Goal: Information Seeking & Learning: Stay updated

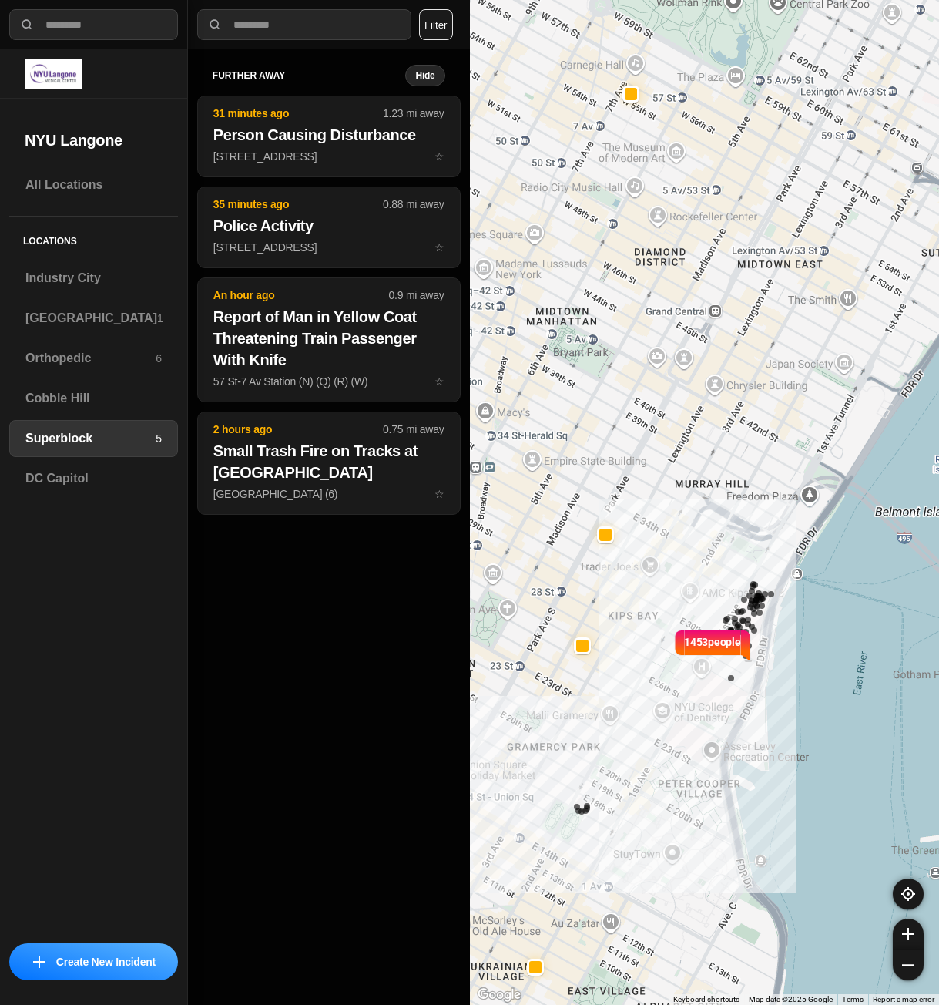
select select "*"
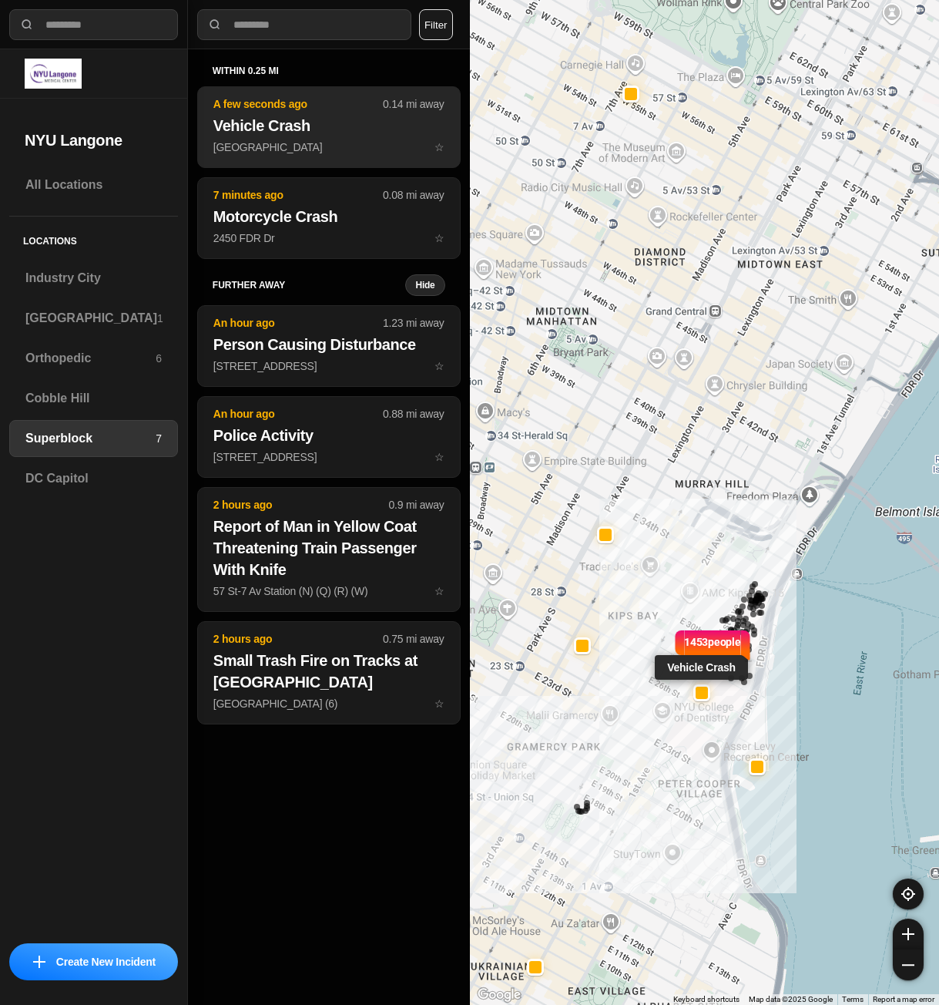
click at [296, 122] on h2 "Vehicle Crash" at bounding box center [328, 126] width 231 height 22
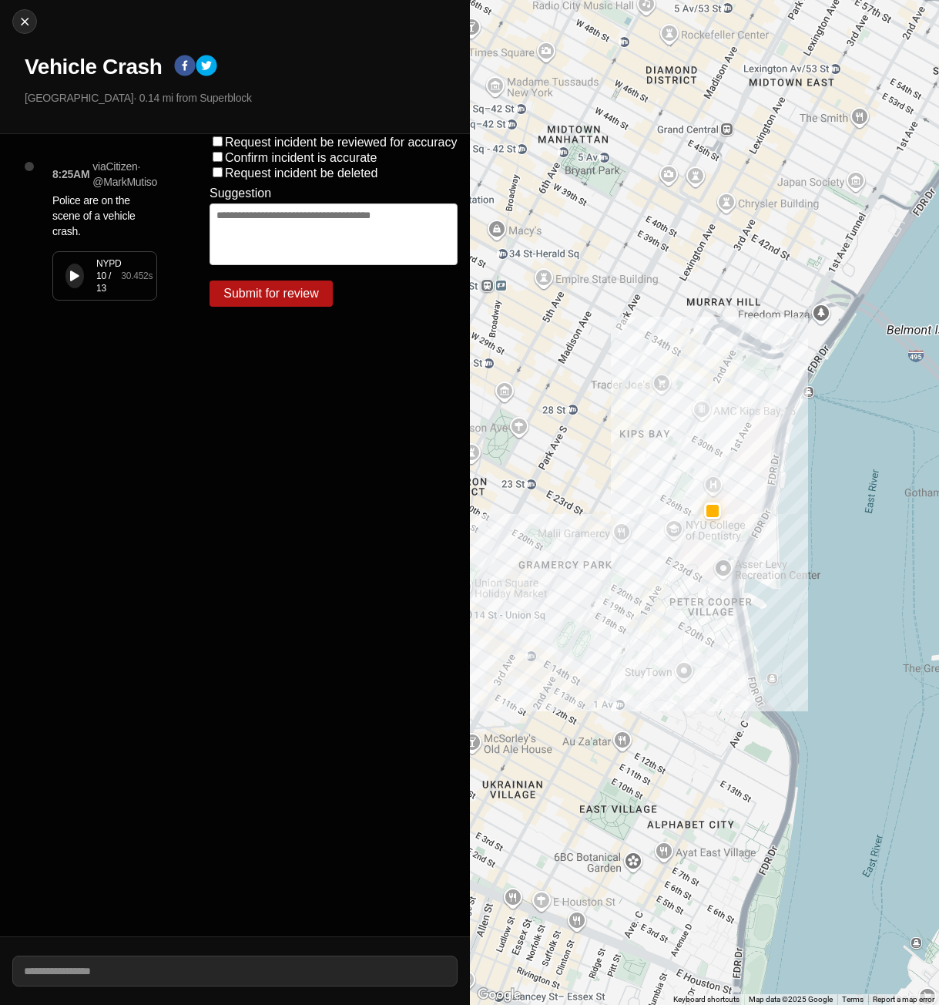
click at [72, 284] on button at bounding box center [75, 276] width 18 height 25
click at [25, 18] on img at bounding box center [24, 21] width 15 height 15
select select "*"
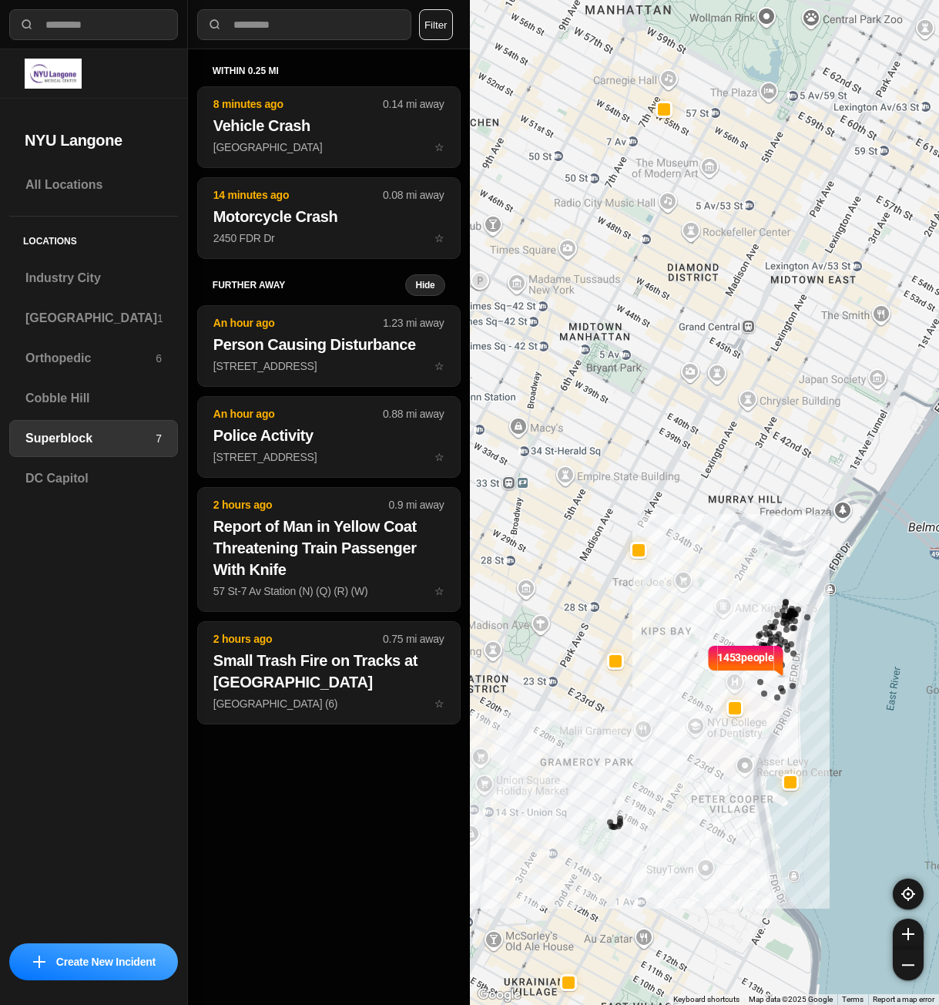
drag, startPoint x: 541, startPoint y: 351, endPoint x: 586, endPoint y: 376, distance: 51.0
click at [586, 376] on div "1453 people" at bounding box center [705, 502] width 470 height 1005
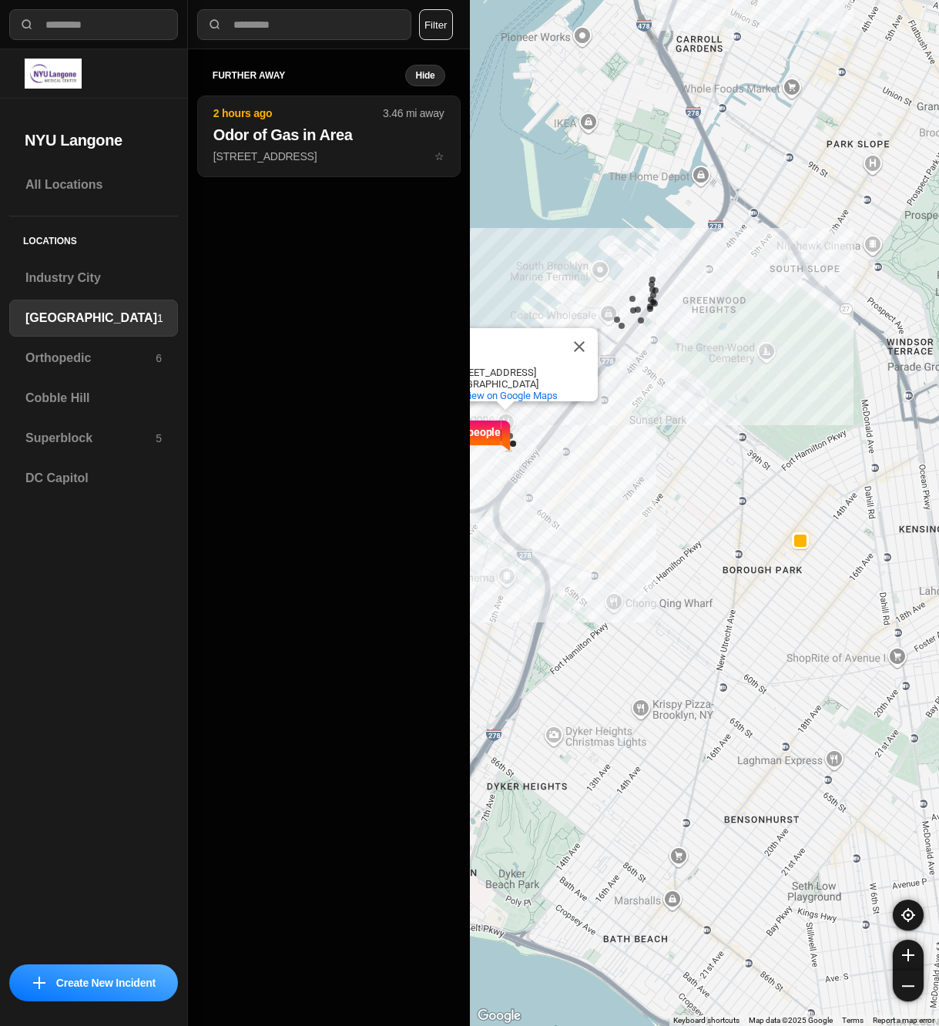
select select "*"
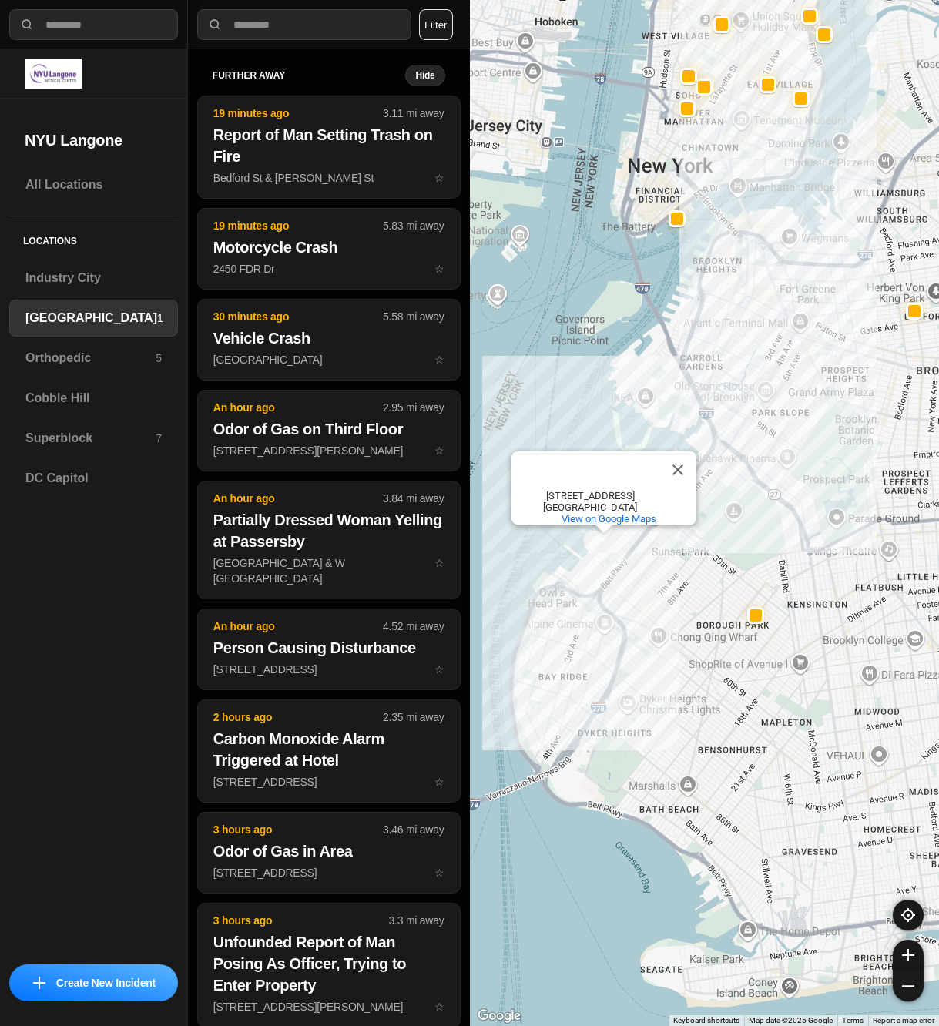
select select "*"
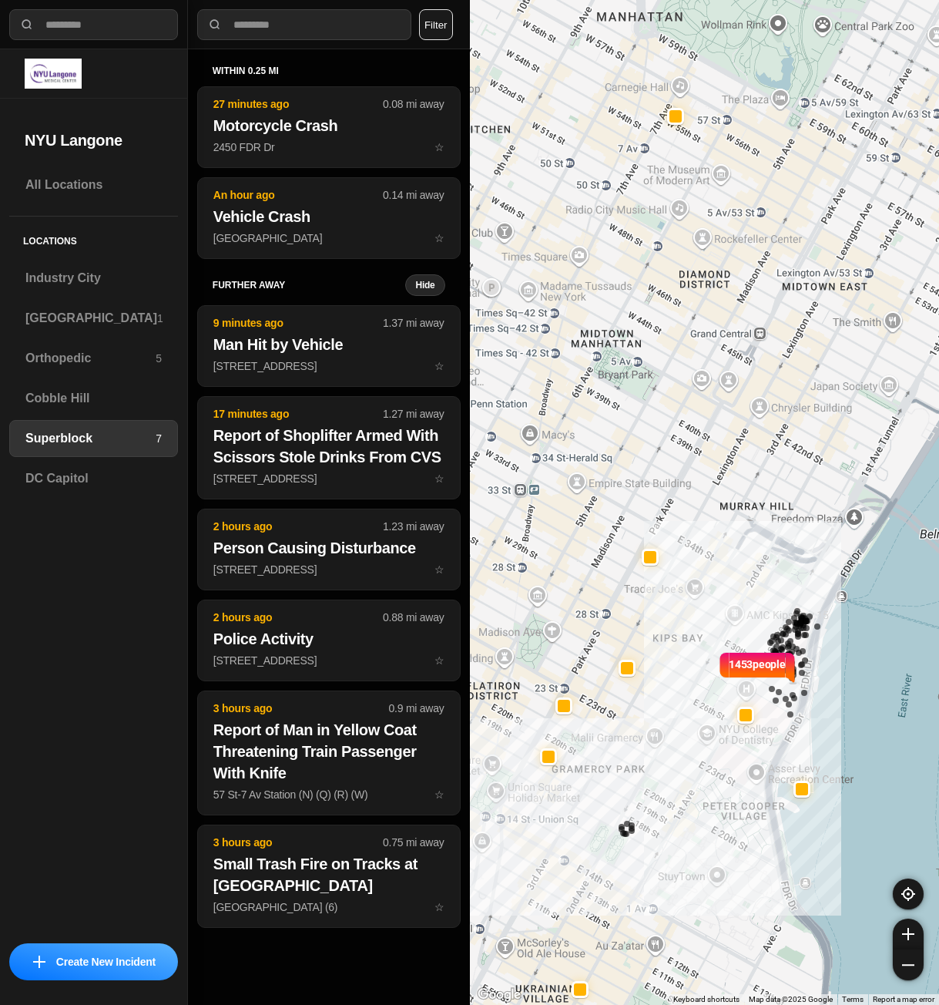
select select "*"
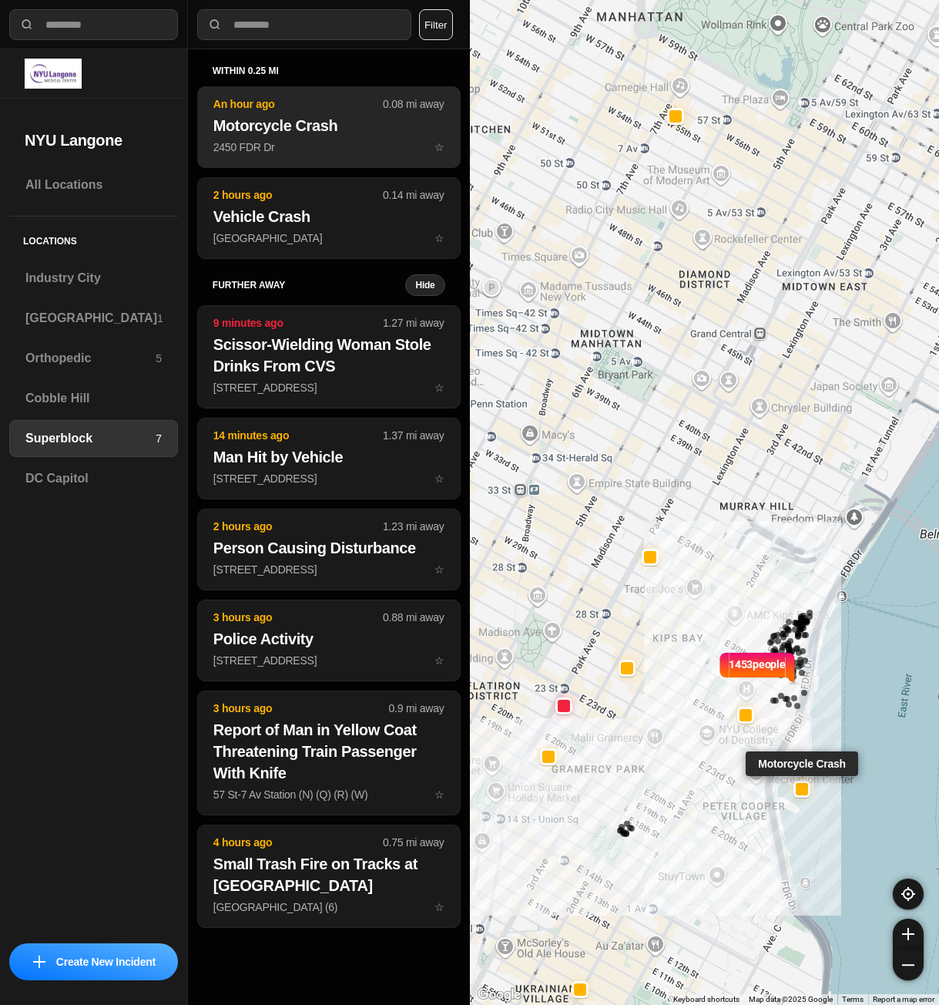
click at [322, 134] on h2 "Motorcycle Crash" at bounding box center [328, 126] width 231 height 22
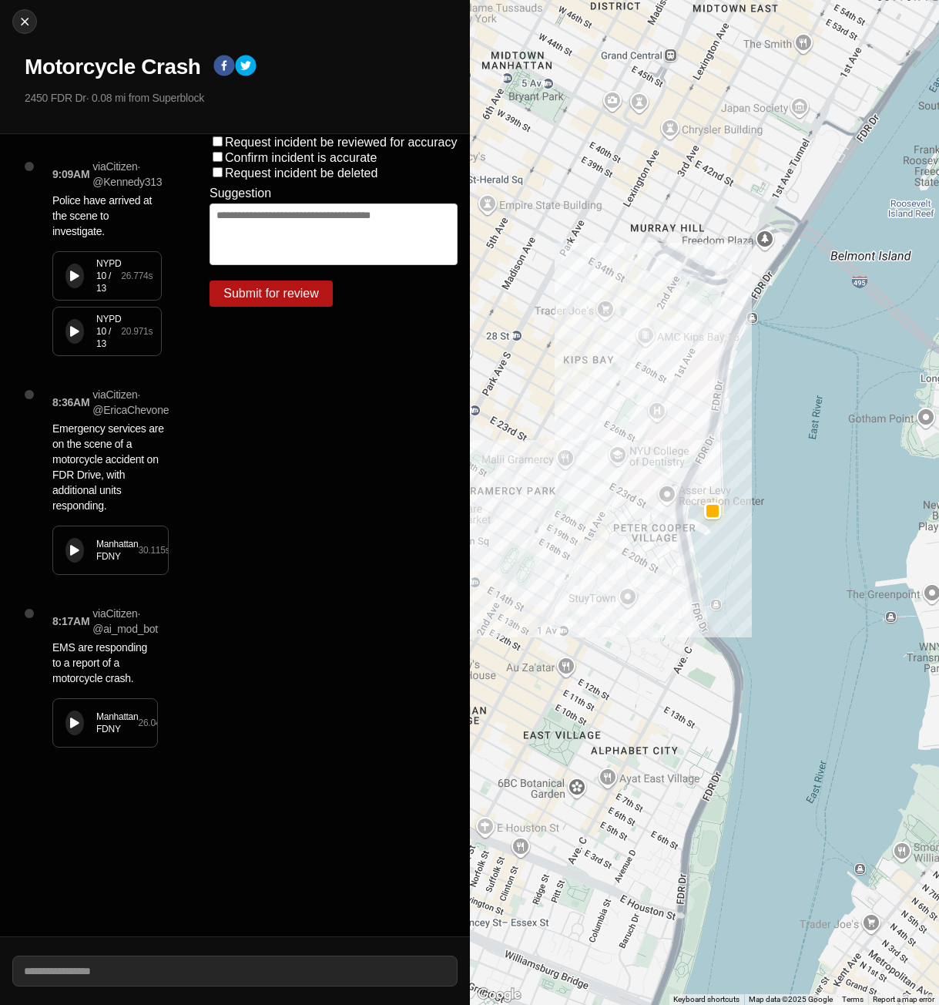
click at [78, 274] on icon at bounding box center [74, 276] width 9 height 10
click at [70, 280] on icon at bounding box center [74, 276] width 9 height 10
click at [9, 18] on div "Close Motorcycle Crash 2450 FDR Dr · 0.08 mi from Superblock" at bounding box center [235, 67] width 470 height 134
click at [21, 21] on img at bounding box center [24, 21] width 15 height 15
select select "*"
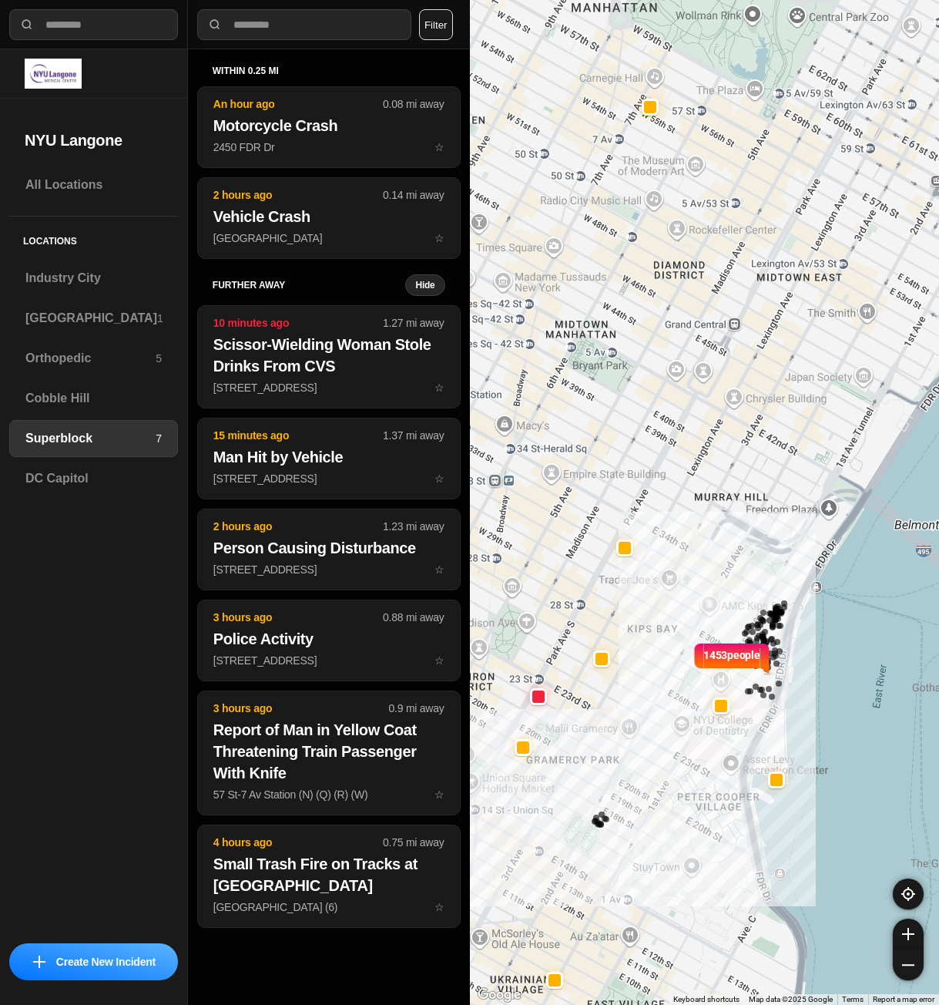
drag, startPoint x: 536, startPoint y: 466, endPoint x: 616, endPoint y: 509, distance: 90.7
click at [616, 509] on div "1453 people" at bounding box center [705, 502] width 470 height 1005
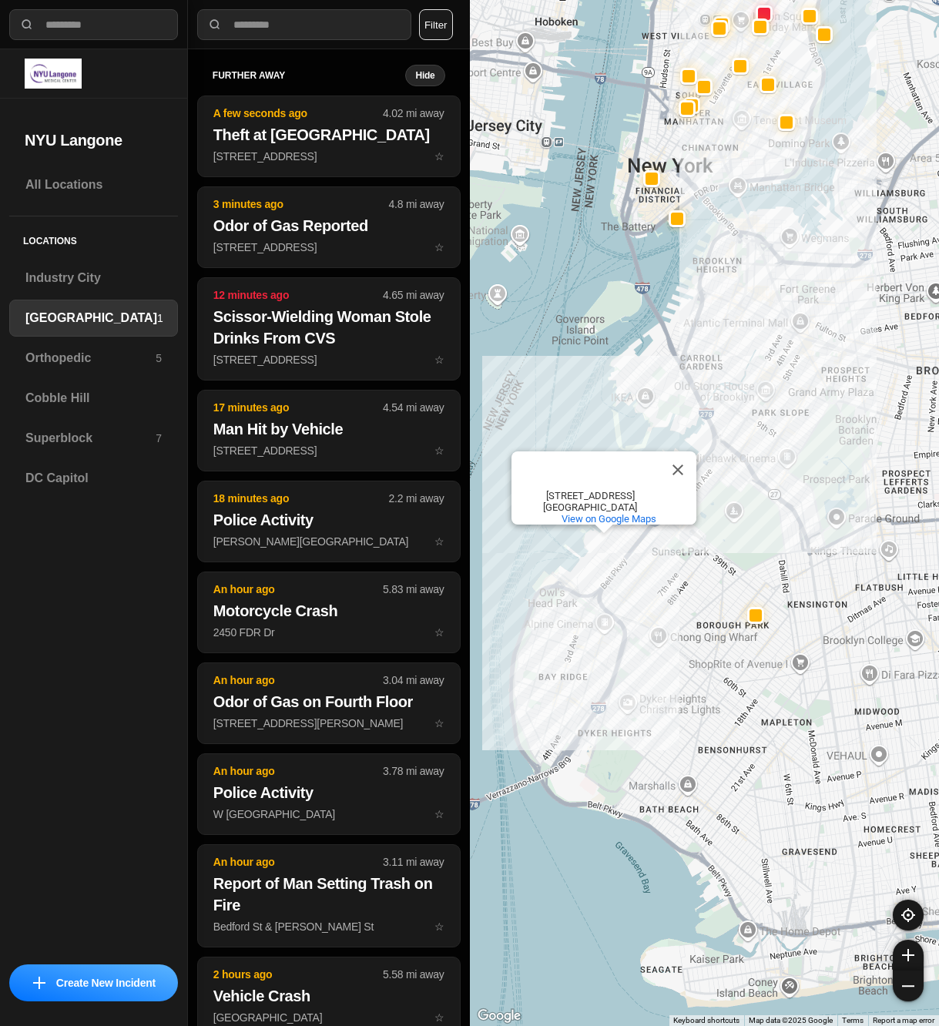
select select "*"
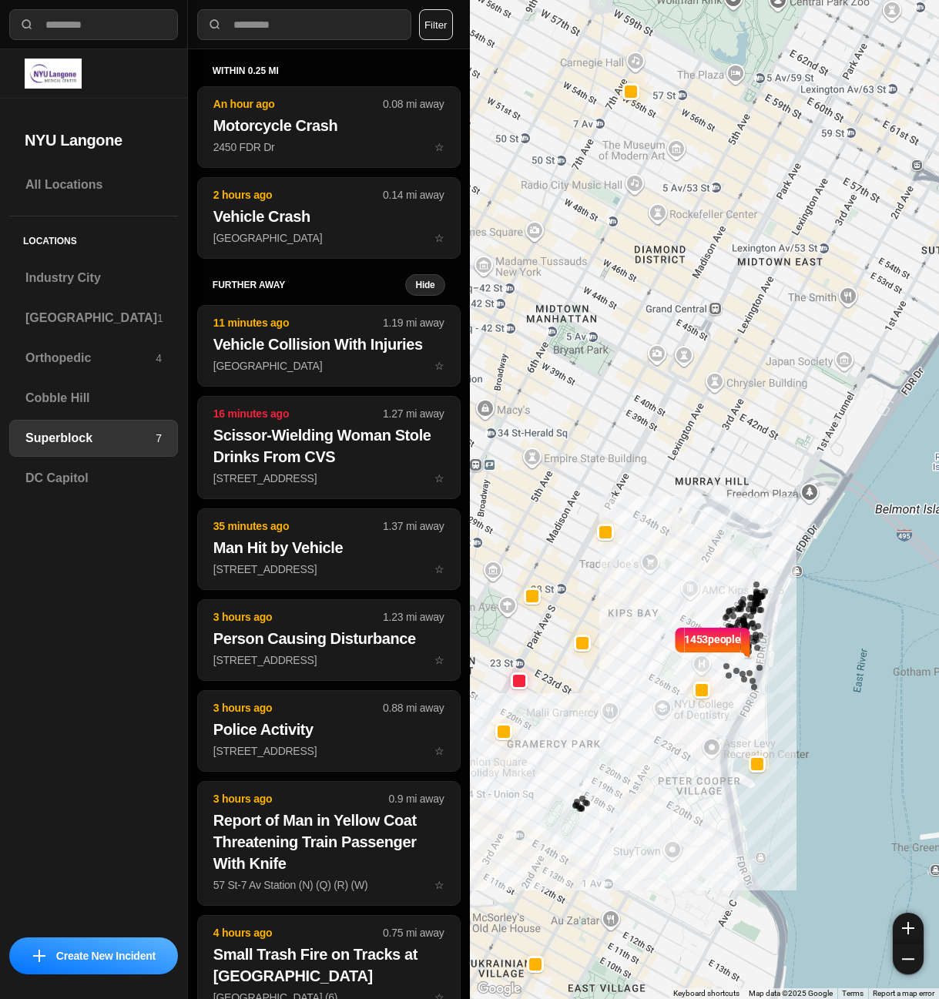
click at [432, 25] on button "Filter" at bounding box center [436, 24] width 34 height 31
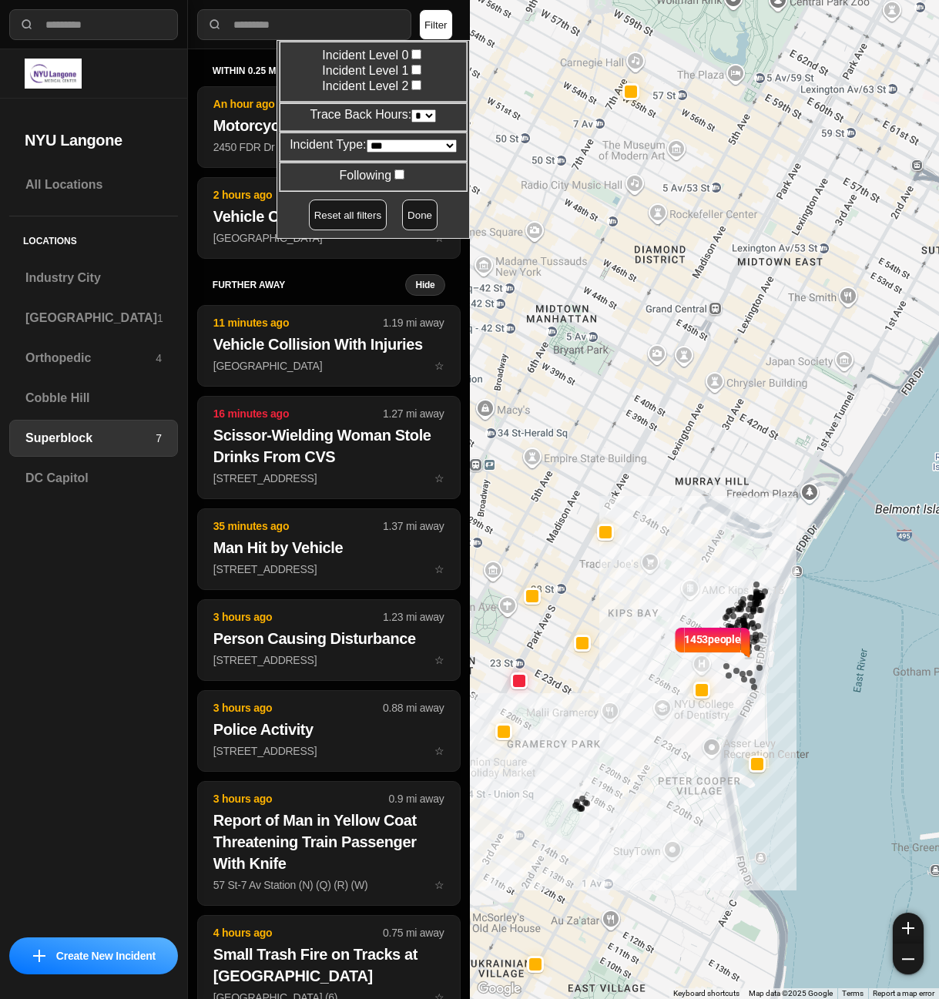
click at [419, 115] on select "* * * * **" at bounding box center [424, 115] width 25 height 13
select select "*"
click at [412, 109] on select "* * * * **" at bounding box center [424, 115] width 25 height 13
click at [402, 212] on button "Done" at bounding box center [419, 215] width 35 height 31
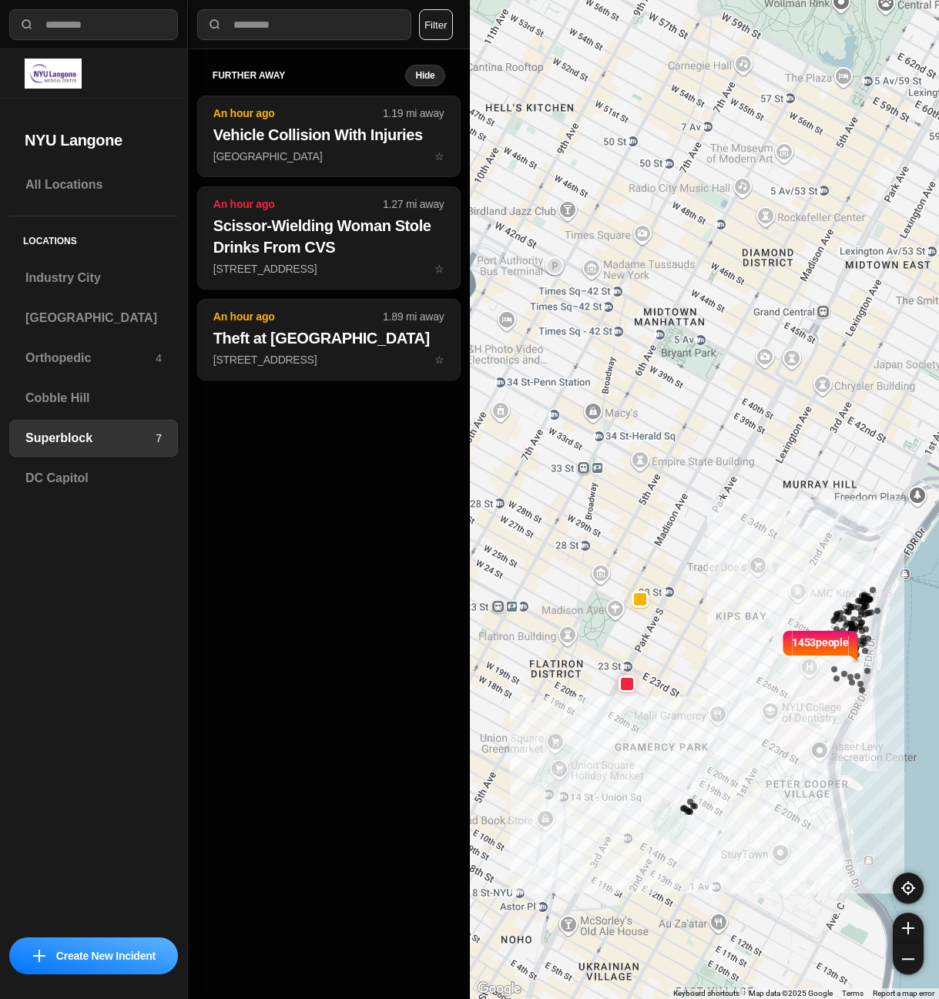
drag, startPoint x: 624, startPoint y: 513, endPoint x: 734, endPoint y: 518, distance: 109.5
click at [734, 516] on div "1453 people" at bounding box center [705, 499] width 470 height 999
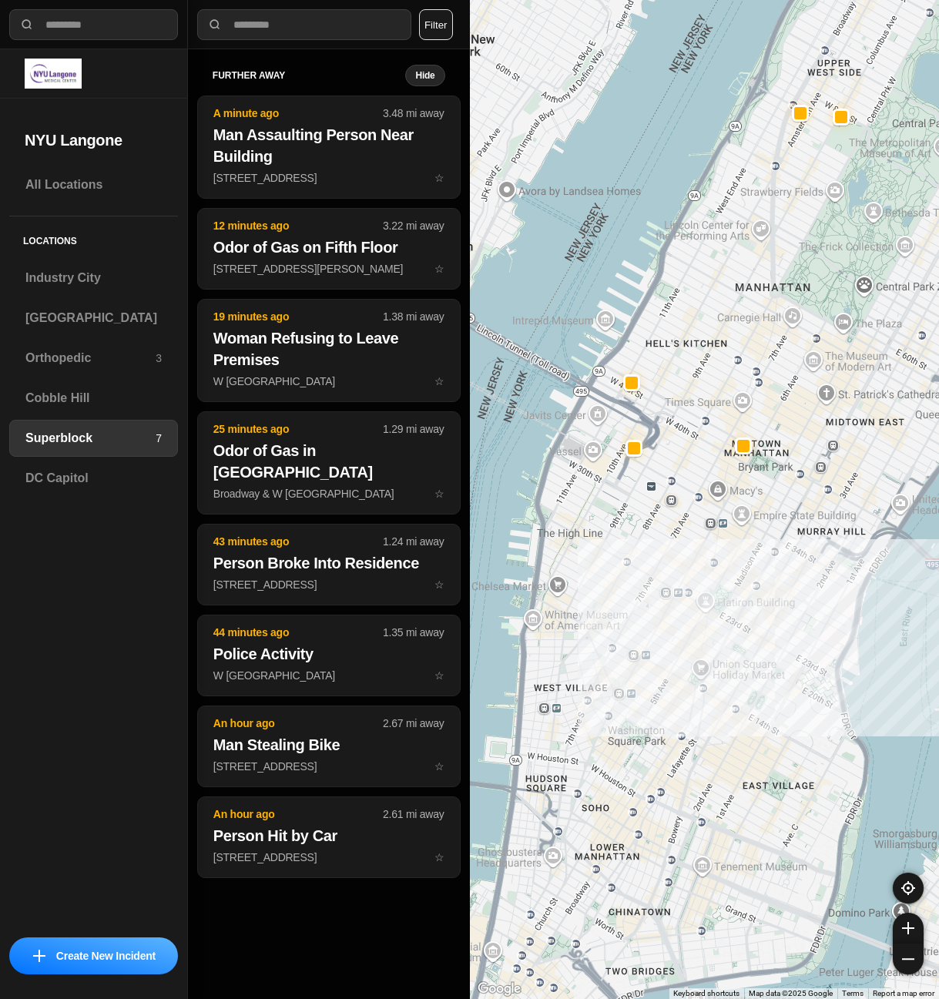
drag, startPoint x: 637, startPoint y: 452, endPoint x: 748, endPoint y: 524, distance: 132.5
click at [748, 524] on div at bounding box center [705, 499] width 470 height 999
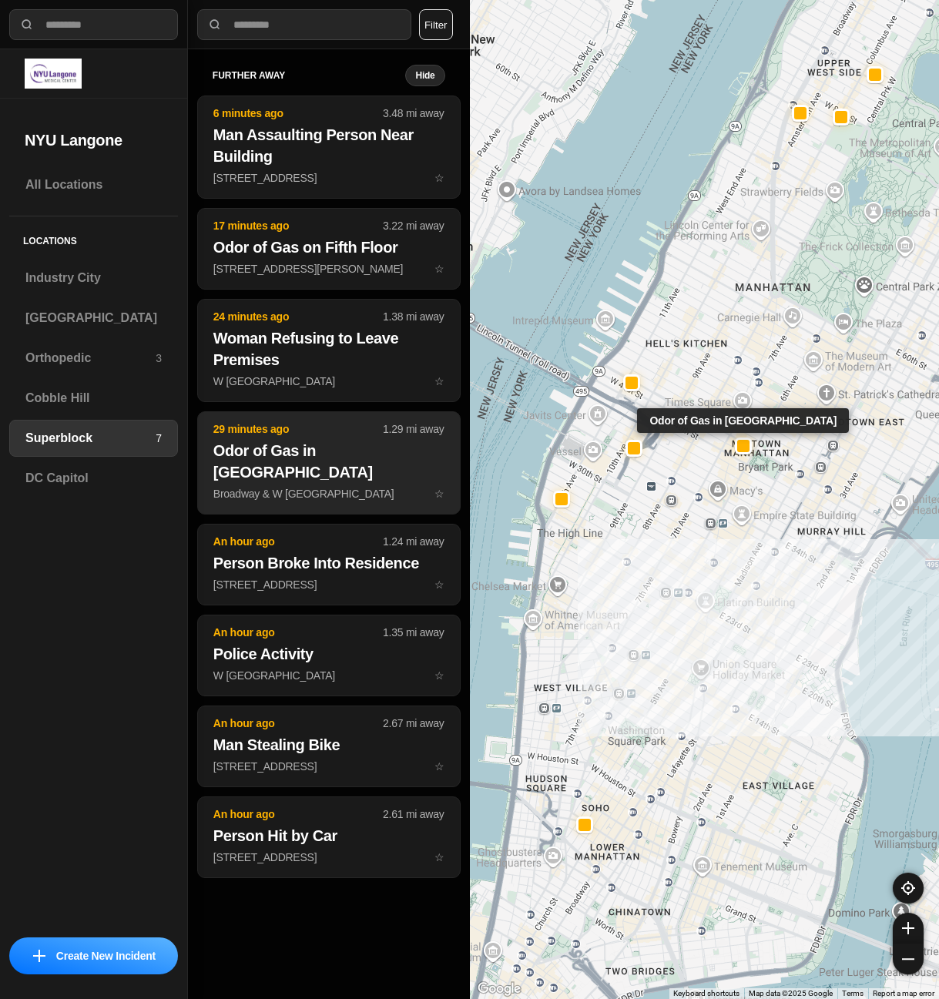
click at [334, 482] on button "29 minutes ago 1.29 mi away Odor of Gas in Times Square Broadway & W 42nd St ☆" at bounding box center [329, 463] width 264 height 103
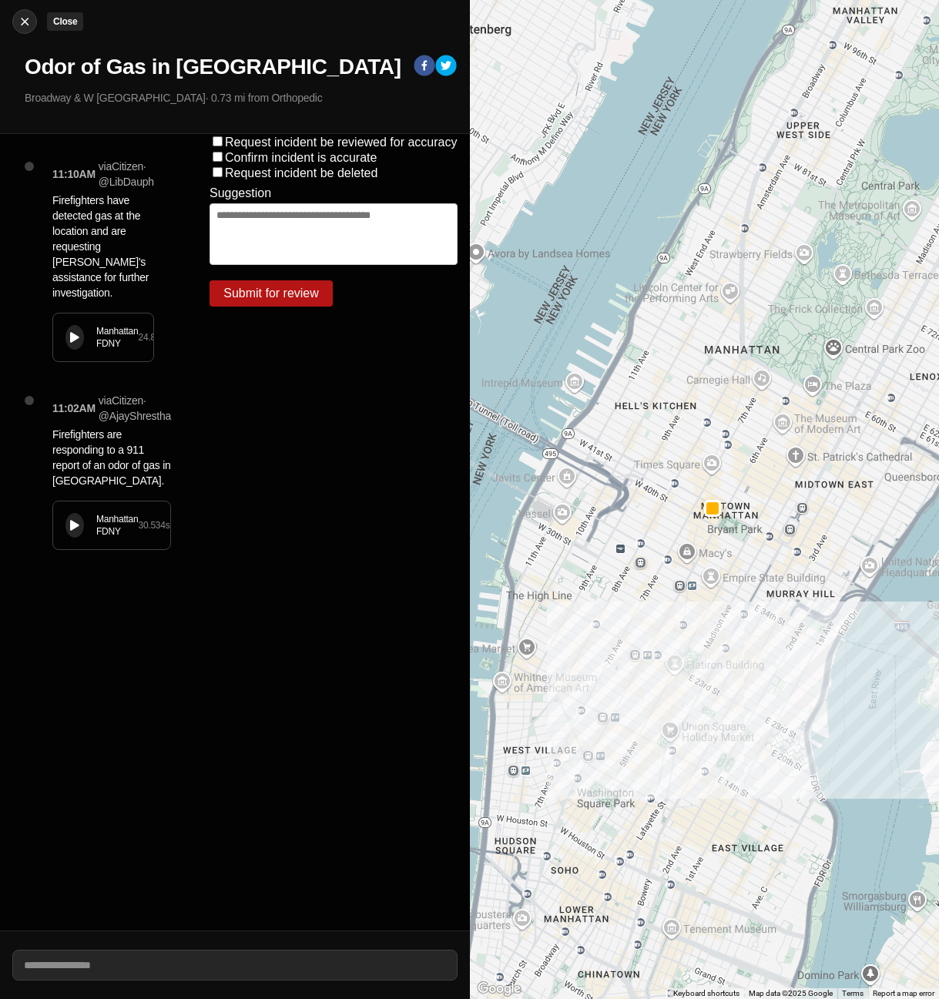
click at [22, 27] on img at bounding box center [24, 21] width 15 height 15
select select "*"
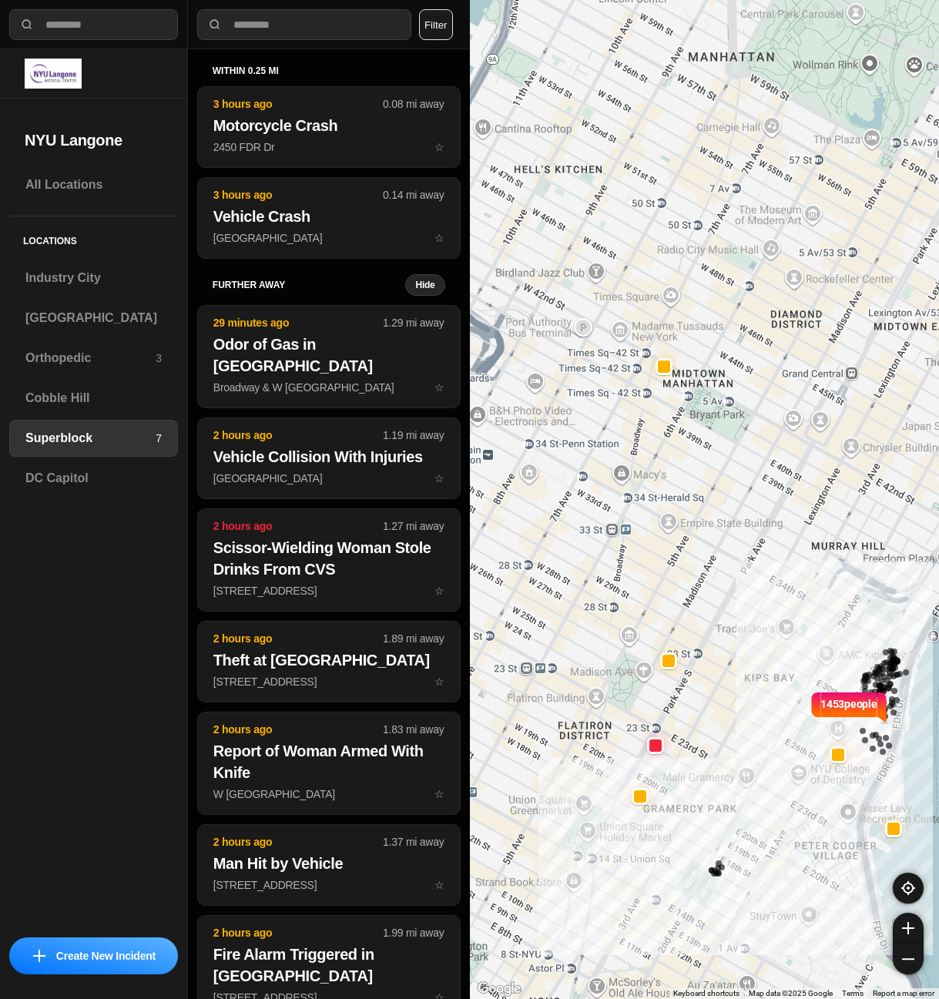
drag, startPoint x: 684, startPoint y: 627, endPoint x: 712, endPoint y: 711, distance: 89.4
click at [752, 576] on div "1453 people" at bounding box center [705, 499] width 470 height 999
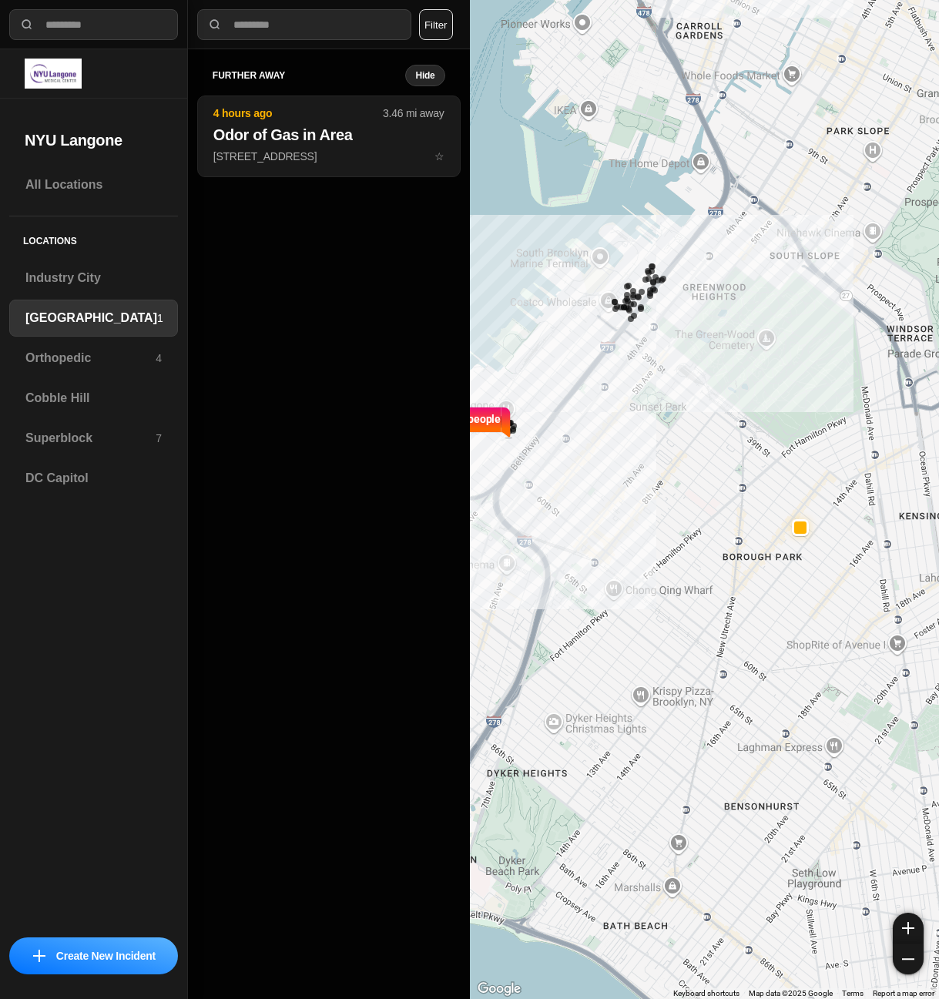
click at [440, 17] on button "Filter" at bounding box center [436, 24] width 34 height 31
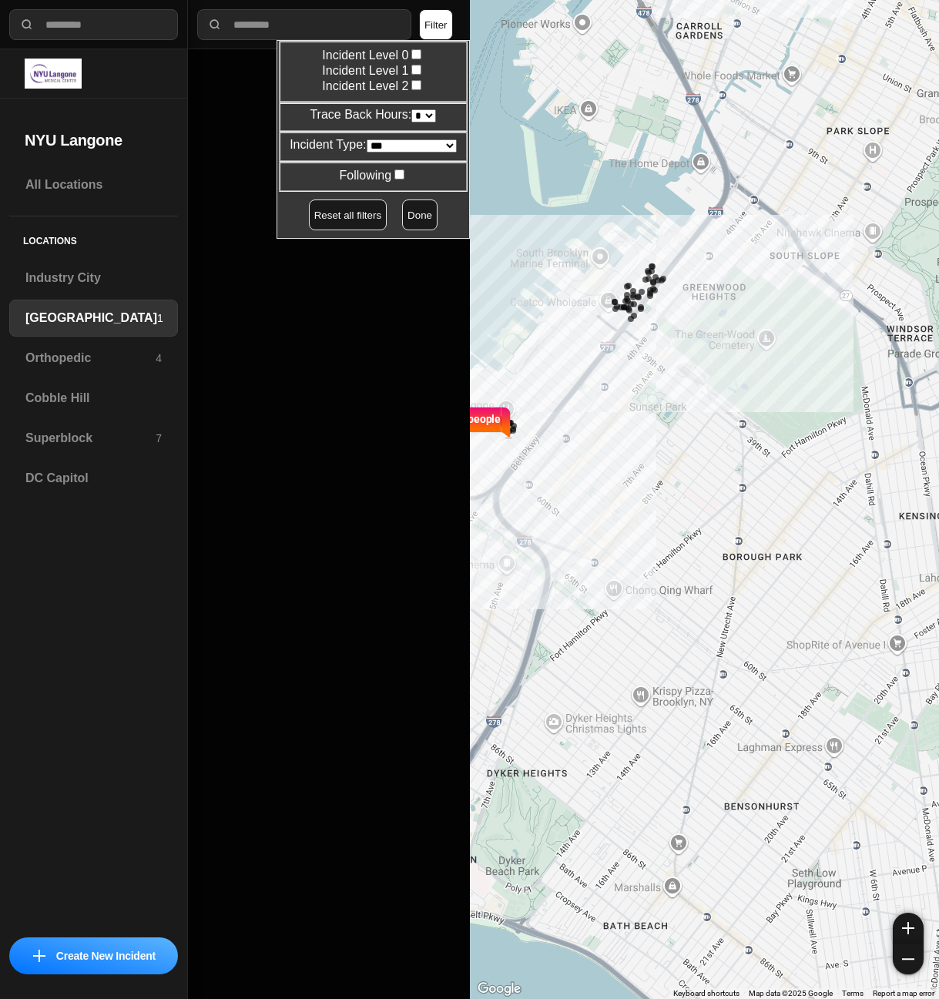
click at [420, 114] on select "* * * * **" at bounding box center [424, 115] width 25 height 13
select select "*"
click at [412, 109] on select "* * * * **" at bounding box center [424, 115] width 25 height 13
click at [404, 220] on button "Done" at bounding box center [419, 215] width 35 height 31
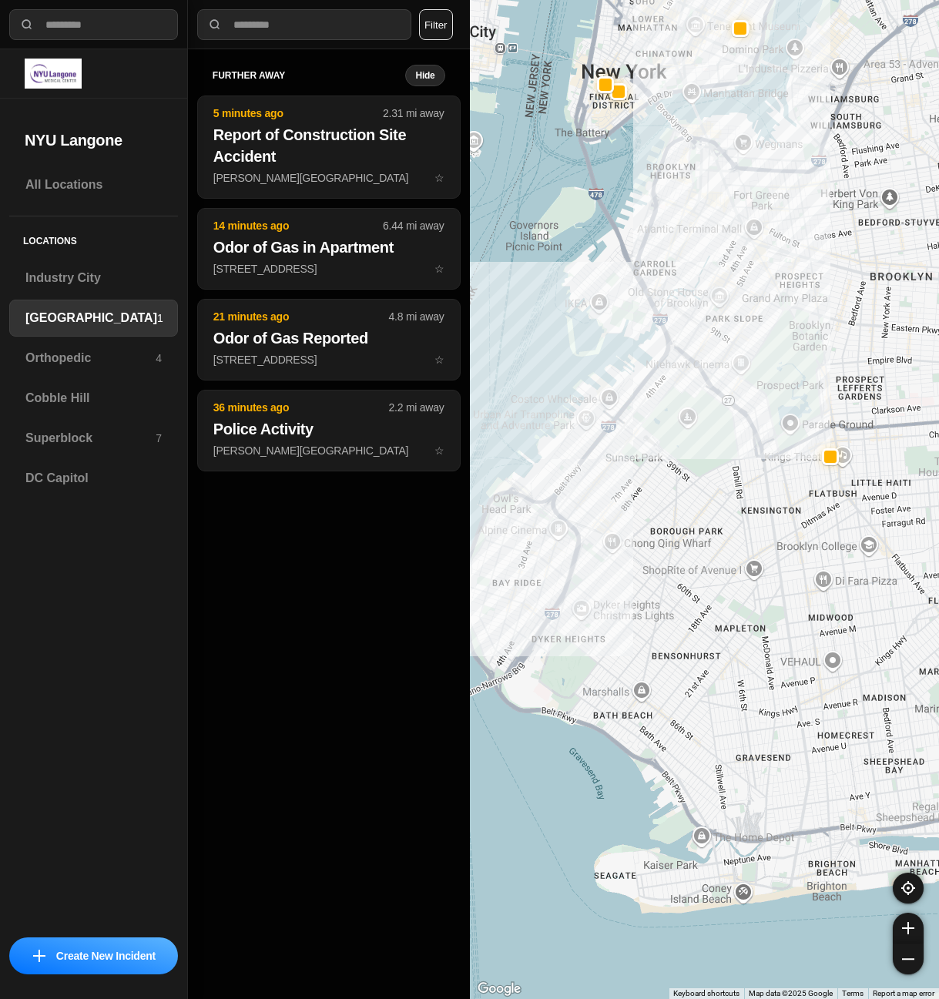
click at [620, 506] on div at bounding box center [705, 499] width 470 height 999
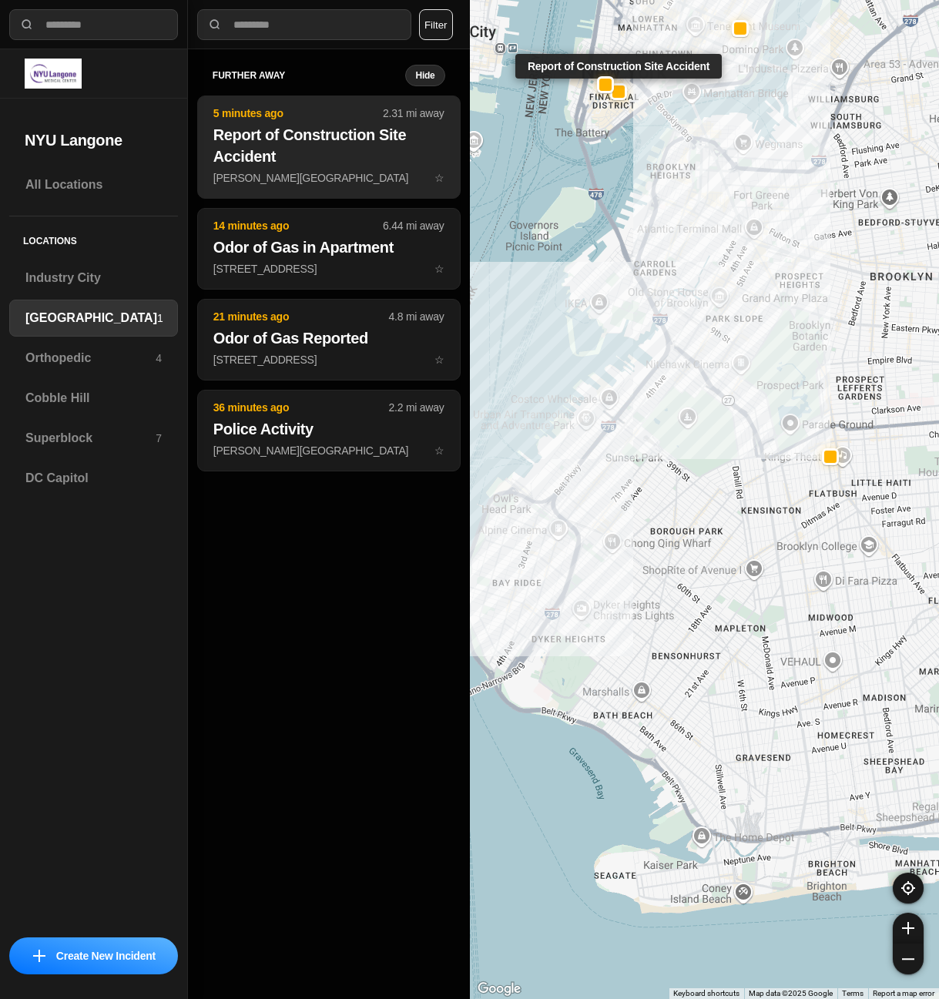
click at [261, 156] on h2 "Report of Construction Site Accident" at bounding box center [328, 145] width 231 height 43
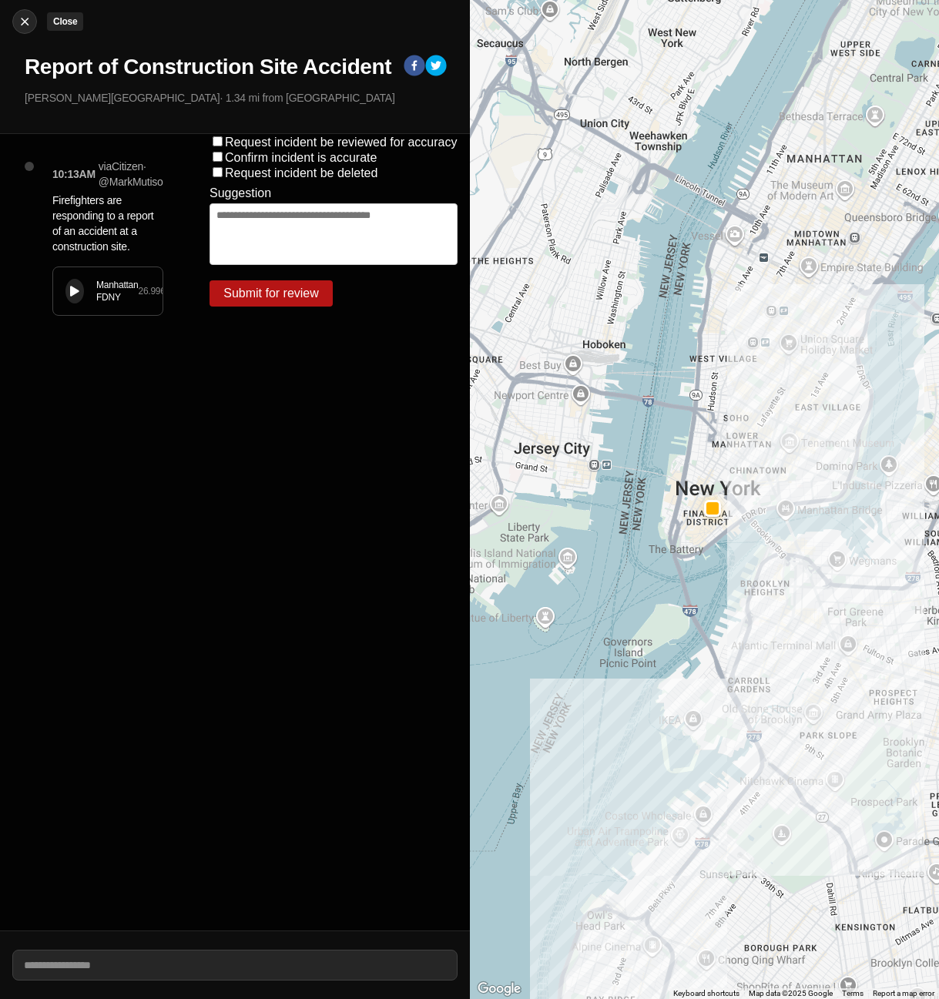
click at [24, 15] on img at bounding box center [24, 21] width 15 height 15
select select "*"
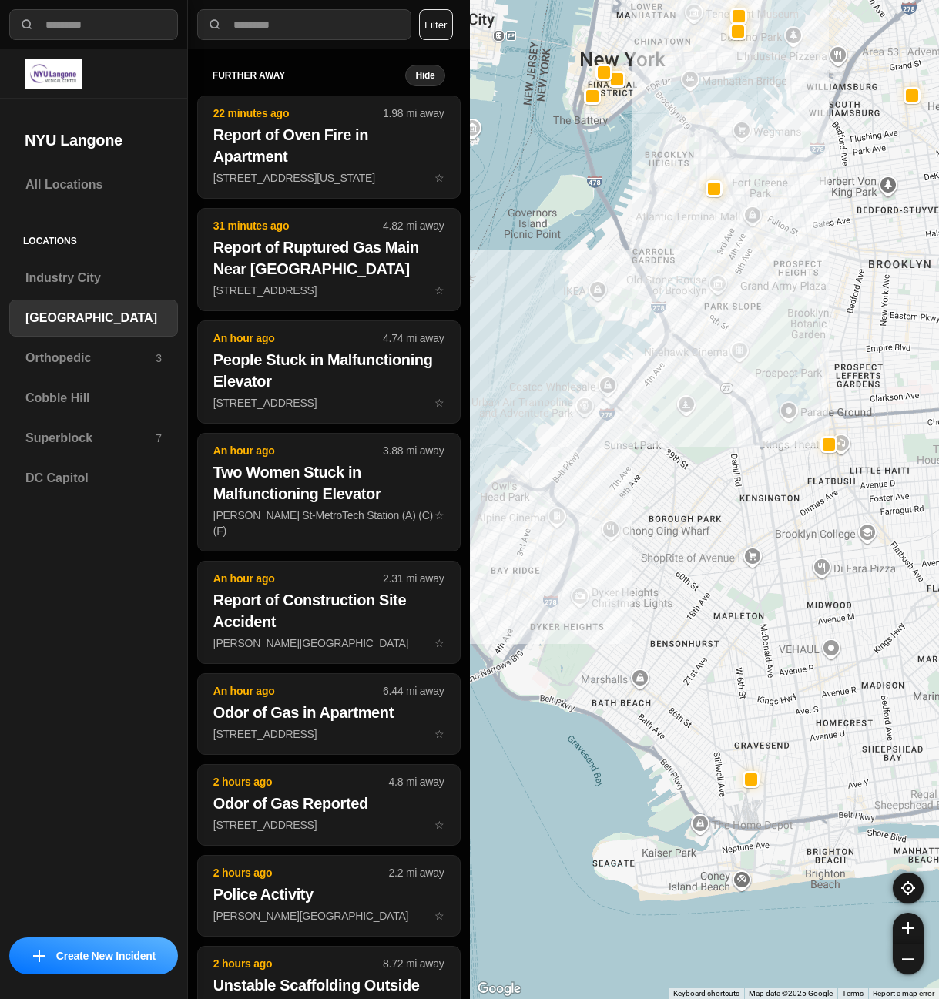
select select "*"
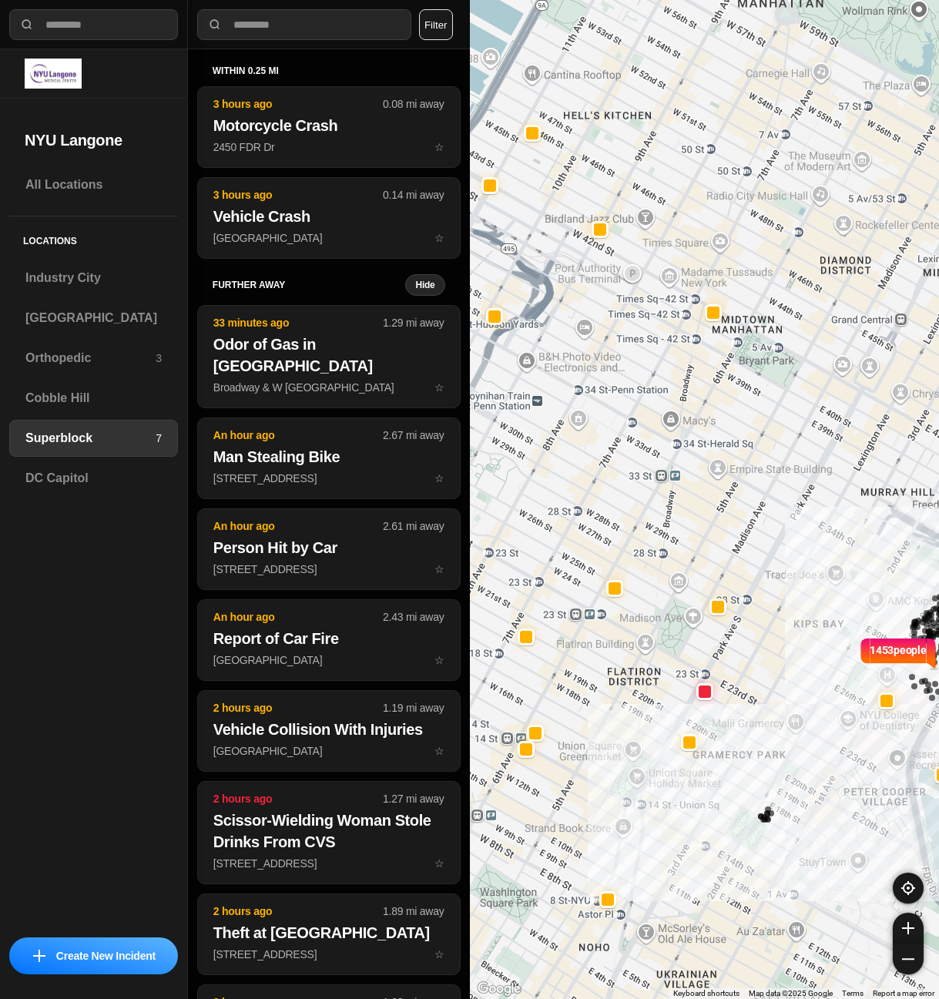
select select "*"
